Goal: Task Accomplishment & Management: Use online tool/utility

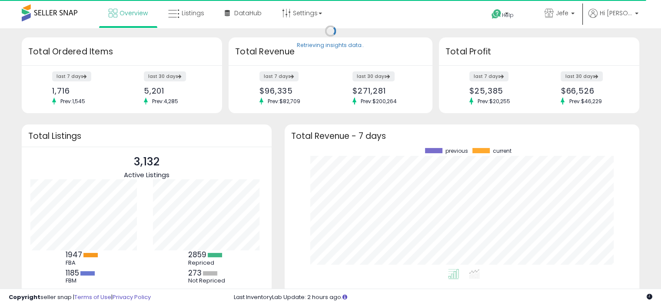
scroll to position [120, 337]
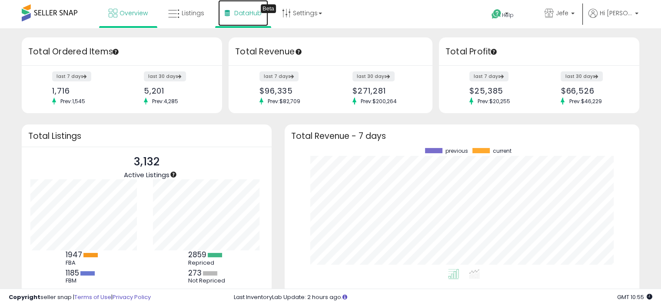
click at [250, 13] on span "DataHub" at bounding box center [247, 13] width 27 height 9
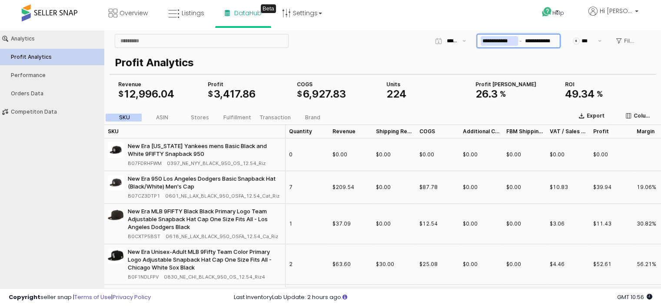
click at [502, 43] on input "**********" at bounding box center [499, 41] width 37 height 10
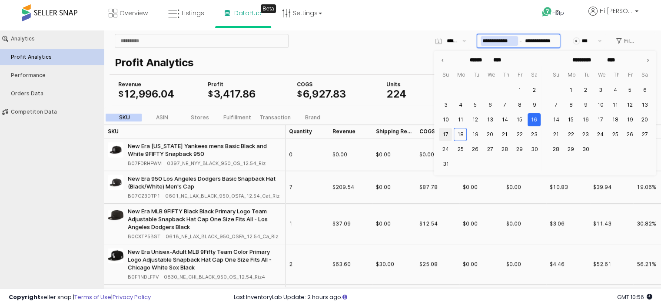
click at [443, 135] on button "17" at bounding box center [445, 134] width 13 height 13
type input "**********"
click at [444, 136] on button "17" at bounding box center [445, 134] width 13 height 13
type input "**********"
click at [456, 24] on div "Help Contact Support Search Knowledge Hub Request a Feature Hi [PERSON_NAME]" at bounding box center [539, 18] width 218 height 37
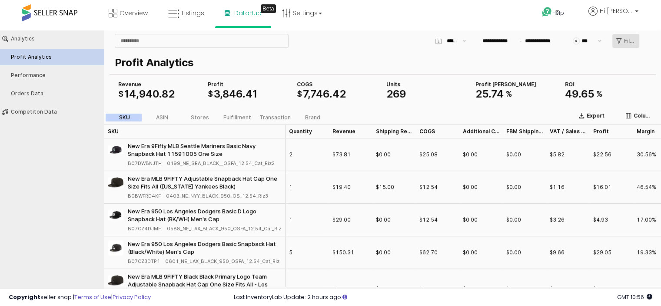
click at [620, 41] on icon "App Frame" at bounding box center [618, 40] width 5 height 5
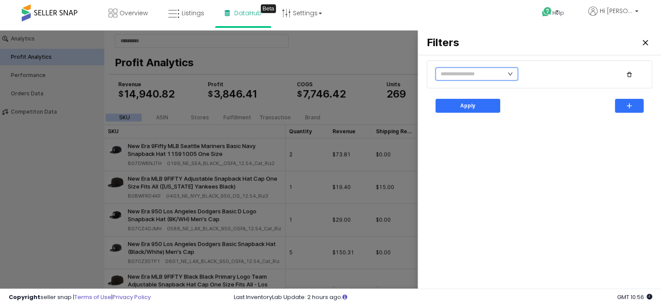
click at [474, 76] on input "text" at bounding box center [477, 73] width 83 height 13
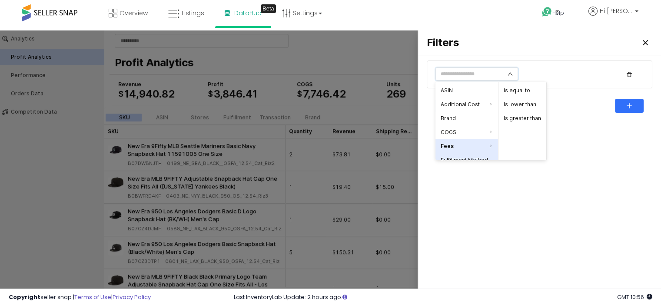
click at [463, 159] on li "Fulfillment Method" at bounding box center [467, 160] width 63 height 14
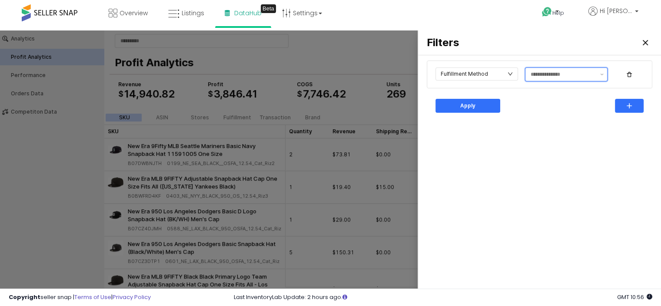
click at [548, 77] on input "text" at bounding box center [563, 74] width 64 height 9
click at [544, 108] on div "FBM" at bounding box center [564, 106] width 67 height 7
click at [468, 103] on p "Apply" at bounding box center [467, 105] width 15 height 7
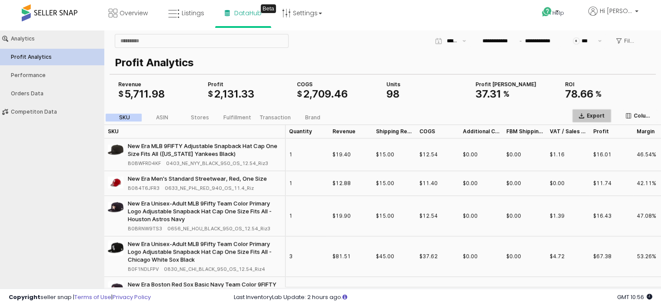
click at [588, 117] on p "Export" at bounding box center [596, 115] width 18 height 7
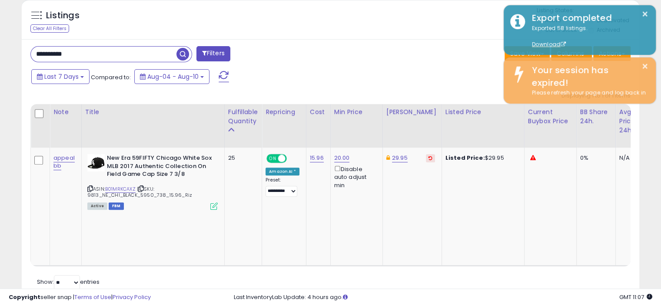
scroll to position [178, 357]
